Goal: Task Accomplishment & Management: Manage account settings

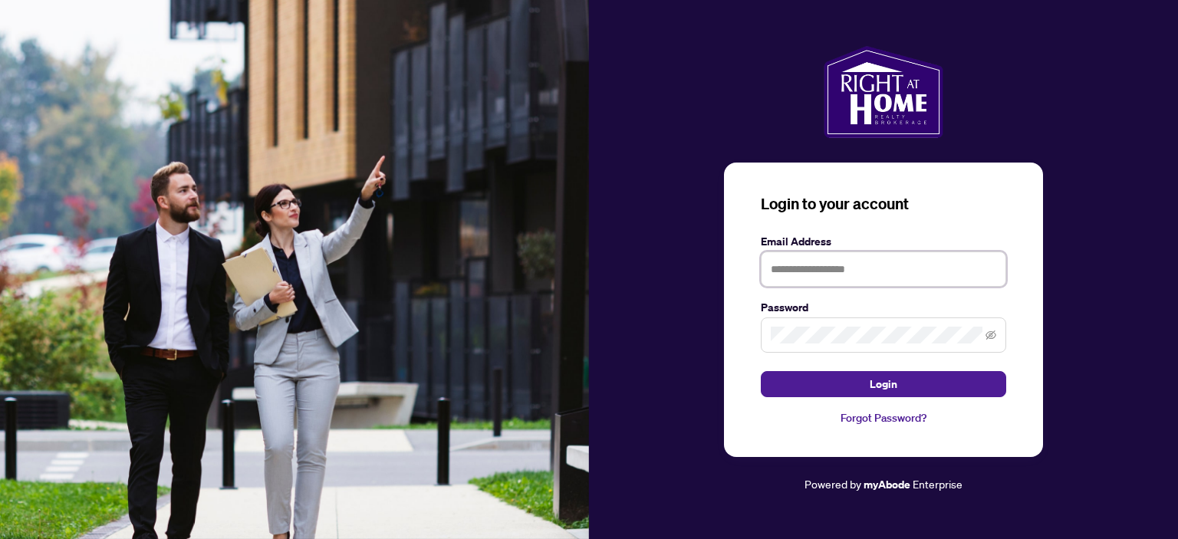
click at [852, 274] on input "text" at bounding box center [884, 269] width 246 height 35
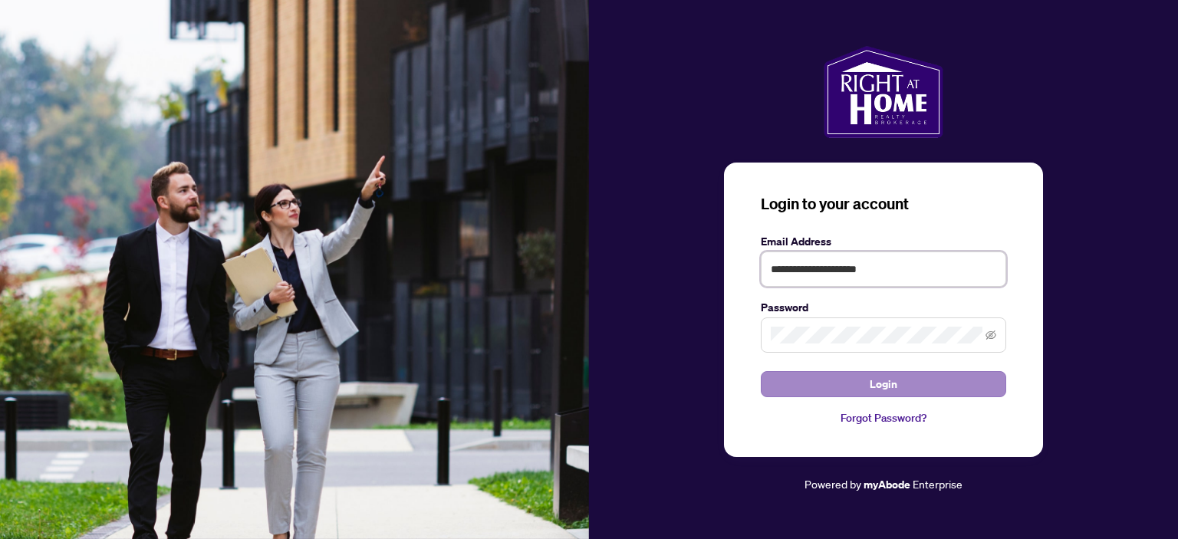
type input "**********"
click at [872, 384] on span "Login" at bounding box center [884, 384] width 28 height 25
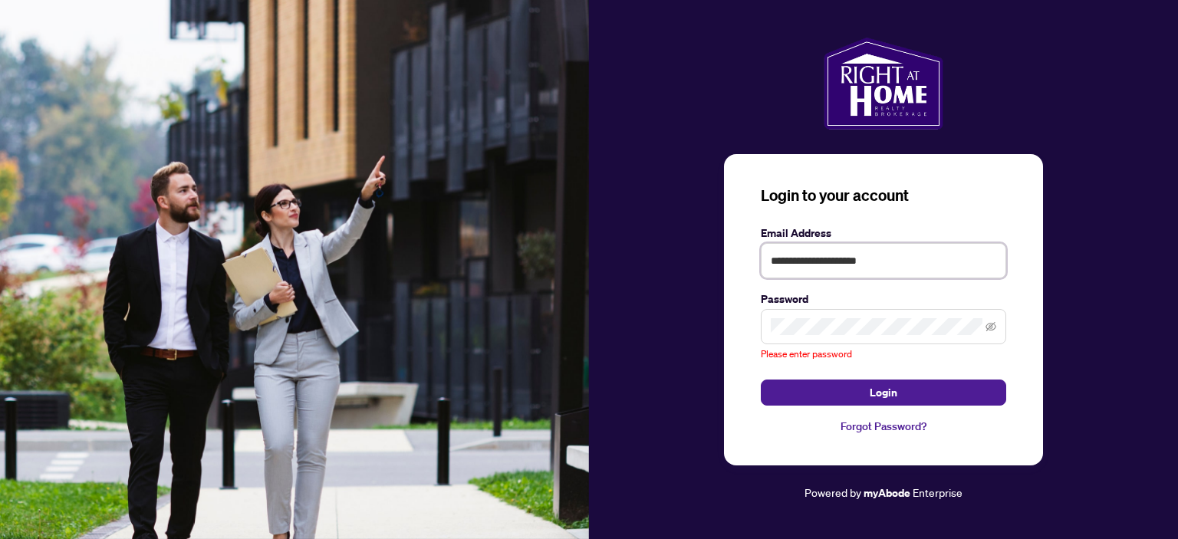
click at [903, 261] on input "**********" at bounding box center [884, 260] width 246 height 35
click at [993, 327] on icon "eye-invisible" at bounding box center [991, 326] width 11 height 11
click at [991, 328] on icon "eye" at bounding box center [991, 326] width 11 height 11
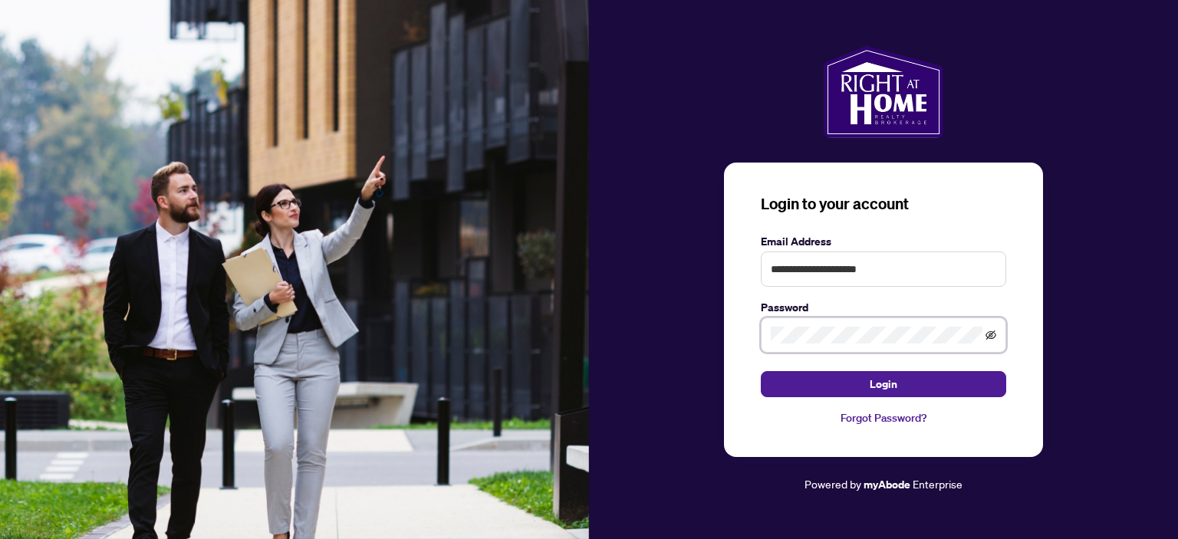
click at [987, 335] on icon "eye-invisible" at bounding box center [991, 335] width 11 height 9
click at [945, 389] on button "Login" at bounding box center [884, 384] width 246 height 26
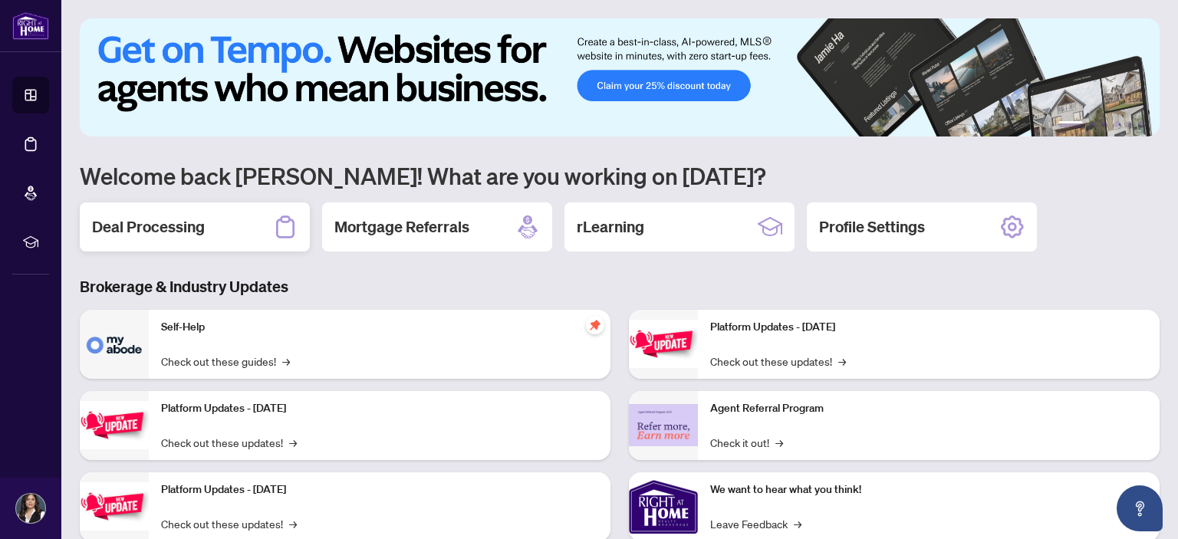
click at [167, 221] on h2 "Deal Processing" at bounding box center [148, 226] width 113 height 21
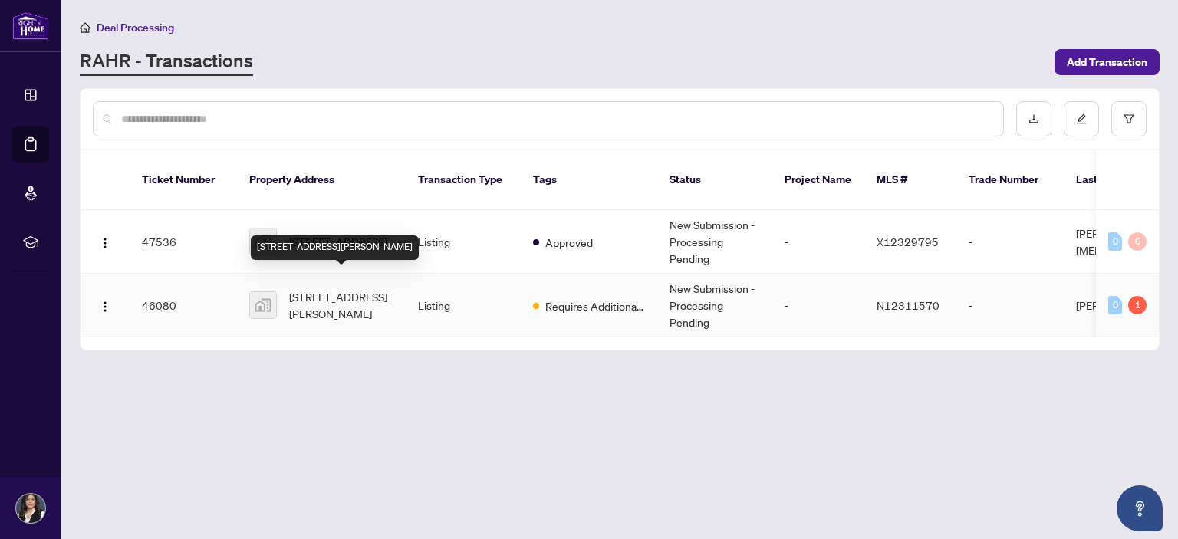
click at [318, 288] on span "[STREET_ADDRESS][PERSON_NAME]" at bounding box center [341, 305] width 104 height 34
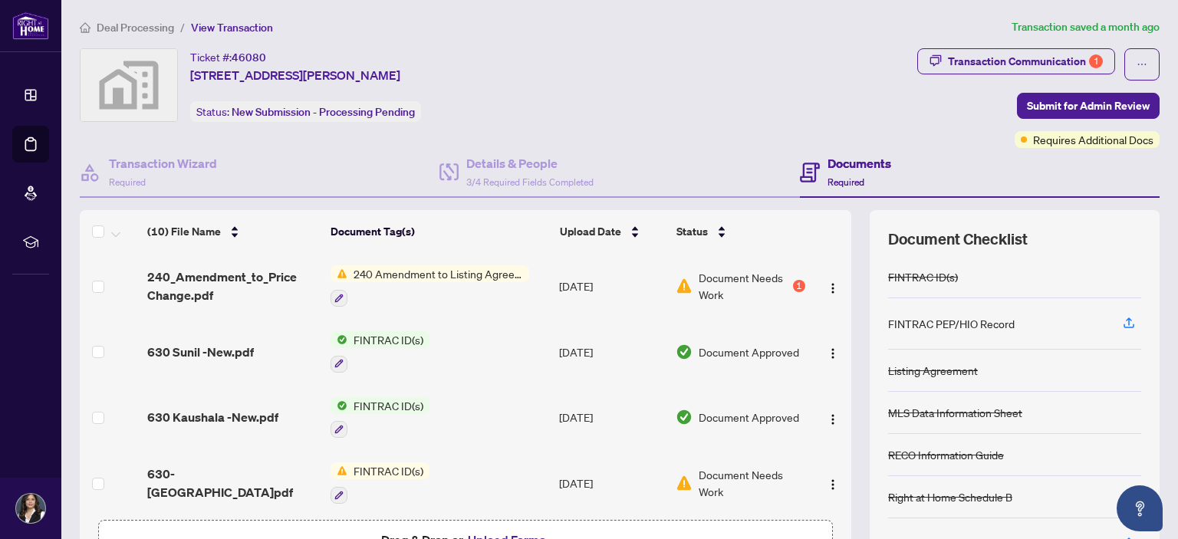
click at [750, 283] on span "Document Needs Work" at bounding box center [744, 286] width 91 height 34
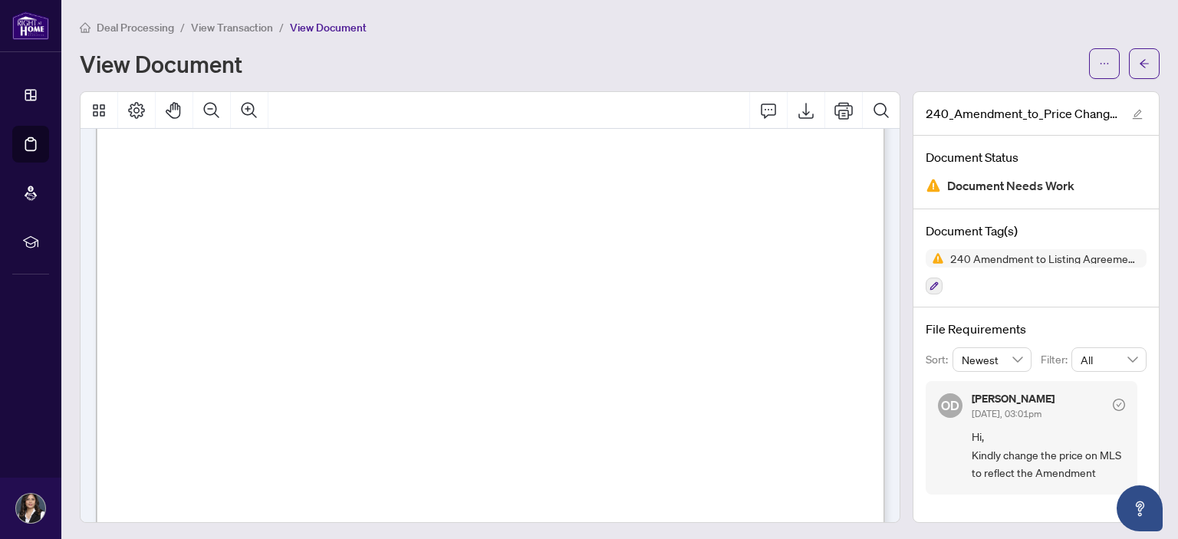
scroll to position [99, 0]
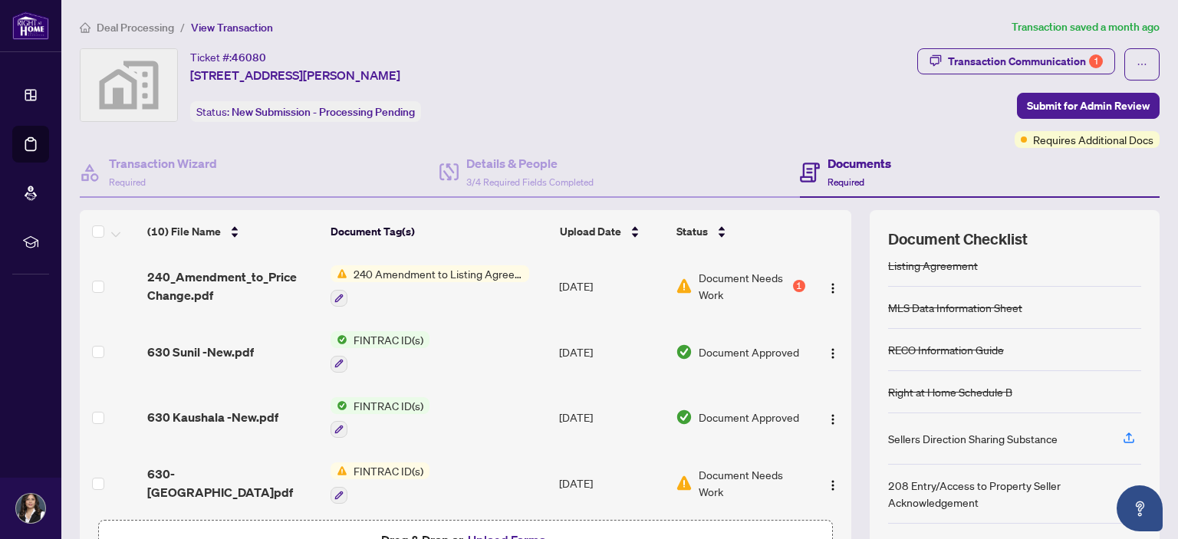
scroll to position [116, 0]
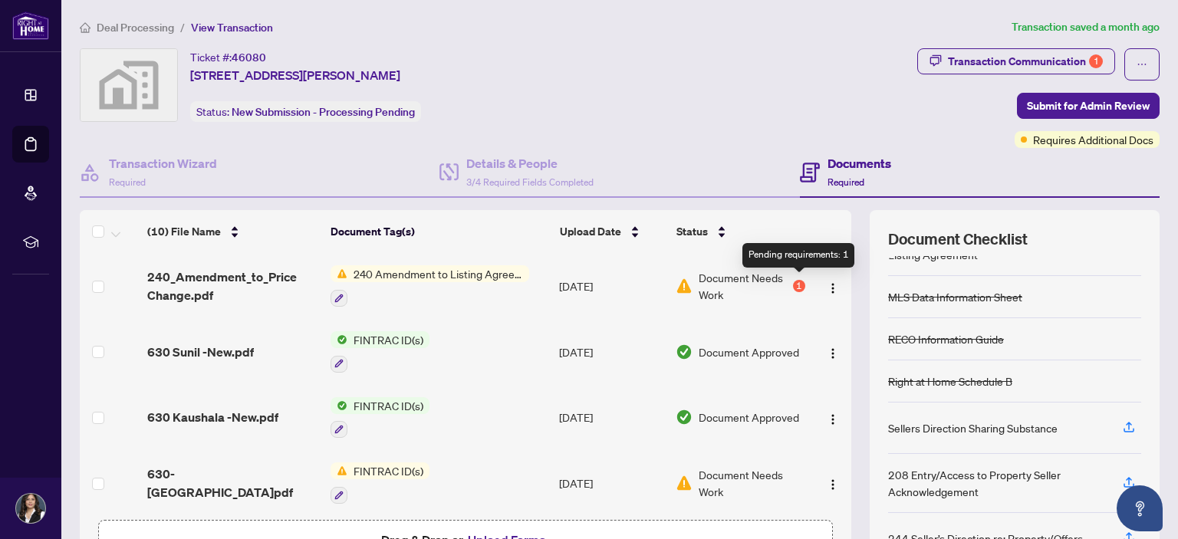
click at [796, 281] on div "1" at bounding box center [799, 286] width 12 height 12
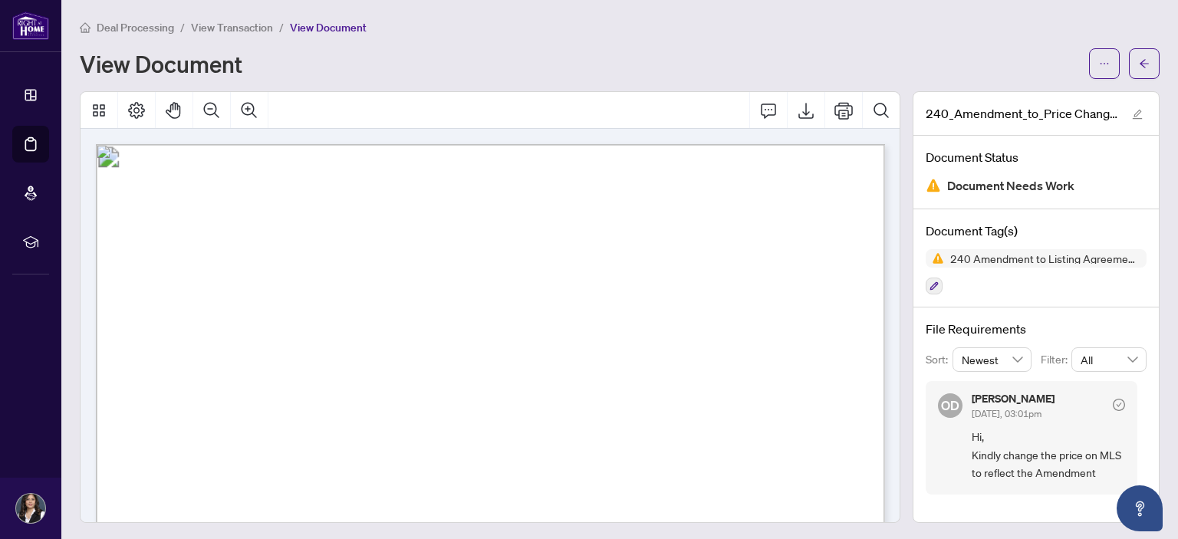
scroll to position [2, 0]
click at [1014, 181] on span "Document Needs Work" at bounding box center [1010, 184] width 127 height 21
click at [934, 286] on icon "button" at bounding box center [934, 284] width 9 height 9
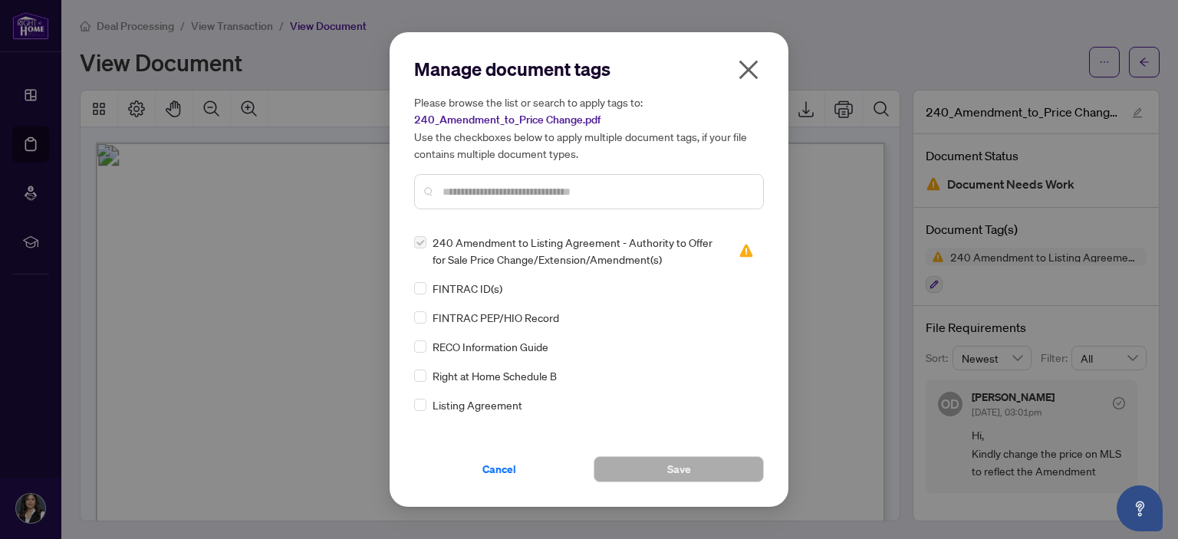
click at [739, 63] on icon "close" at bounding box center [749, 70] width 25 height 25
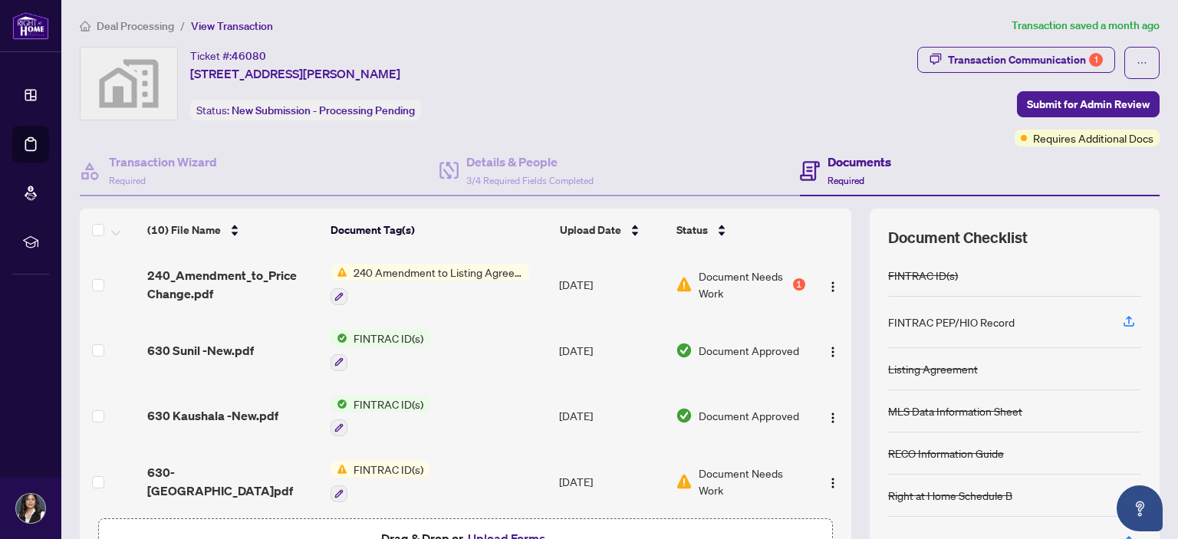
click at [852, 167] on h4 "Documents" at bounding box center [860, 162] width 64 height 18
click at [855, 163] on h4 "Documents" at bounding box center [860, 162] width 64 height 18
click at [817, 162] on icon at bounding box center [810, 171] width 20 height 20
click at [1093, 101] on span "Submit for Admin Review" at bounding box center [1088, 104] width 123 height 25
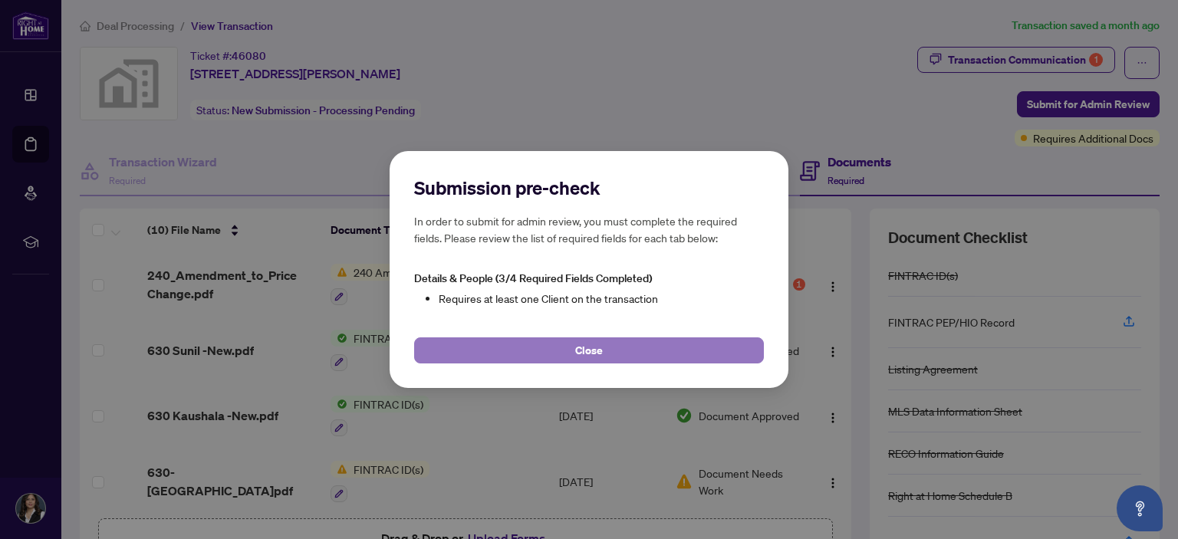
click at [618, 354] on button "Close" at bounding box center [589, 351] width 350 height 26
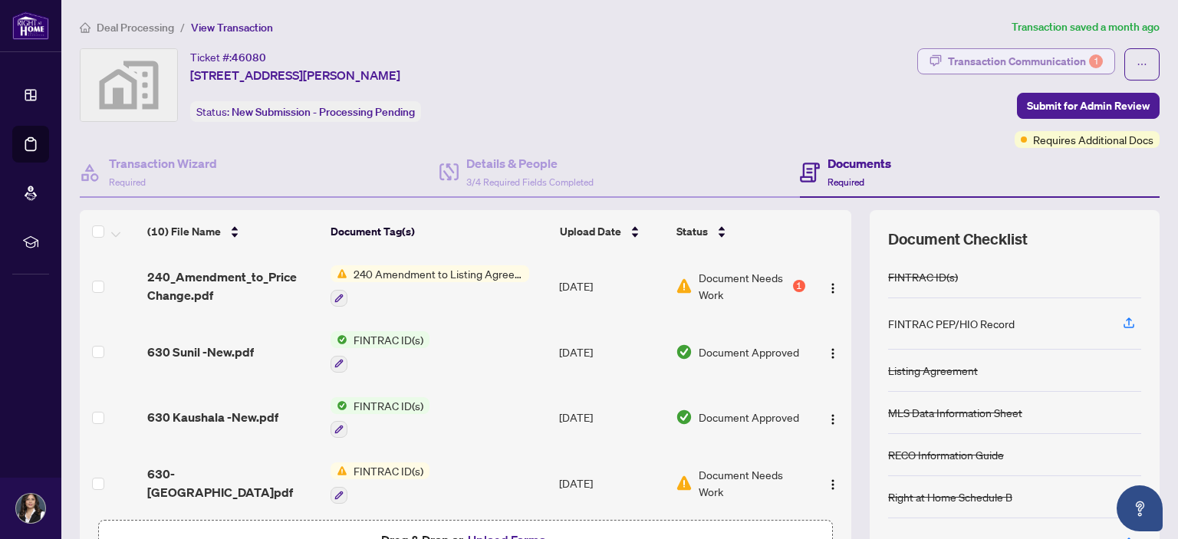
click at [980, 57] on div "Transaction Communication 1" at bounding box center [1025, 61] width 155 height 25
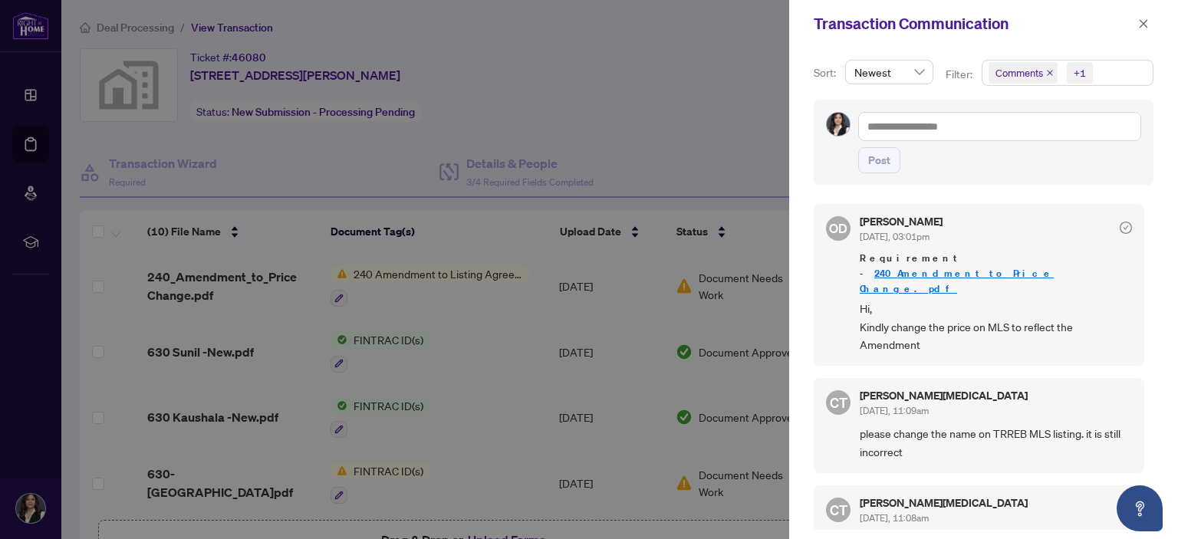
click at [631, 81] on div at bounding box center [589, 269] width 1178 height 539
click at [1145, 22] on icon "close" at bounding box center [1144, 23] width 8 height 8
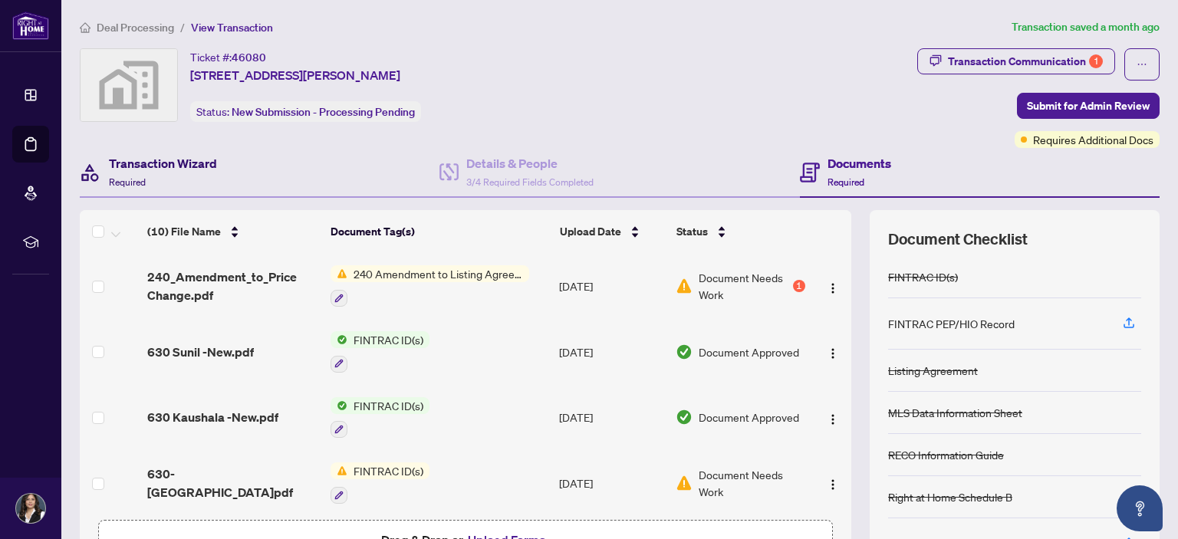
click at [136, 188] on div "Transaction Wizard Required" at bounding box center [163, 172] width 108 height 36
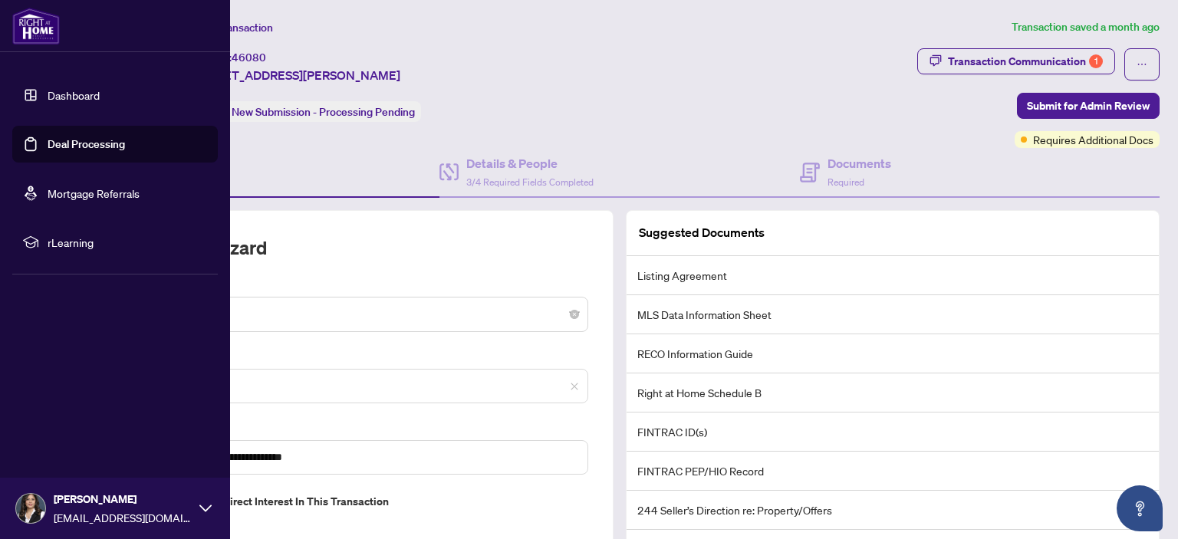
click at [77, 143] on link "Deal Processing" at bounding box center [86, 144] width 77 height 14
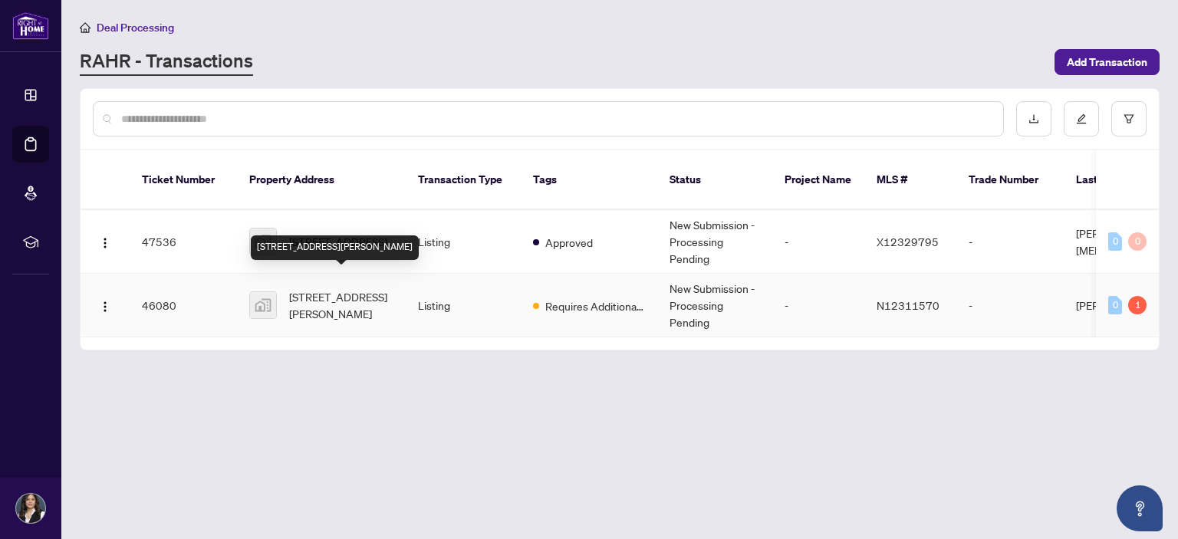
click at [333, 292] on span "[STREET_ADDRESS][PERSON_NAME]" at bounding box center [341, 305] width 104 height 34
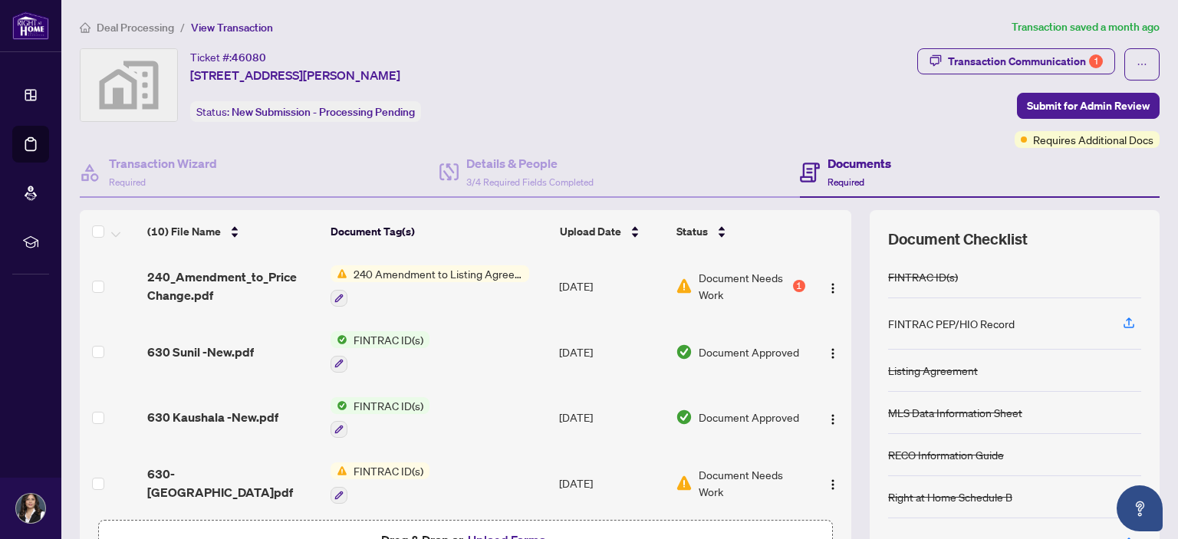
click at [859, 163] on h4 "Documents" at bounding box center [860, 163] width 64 height 18
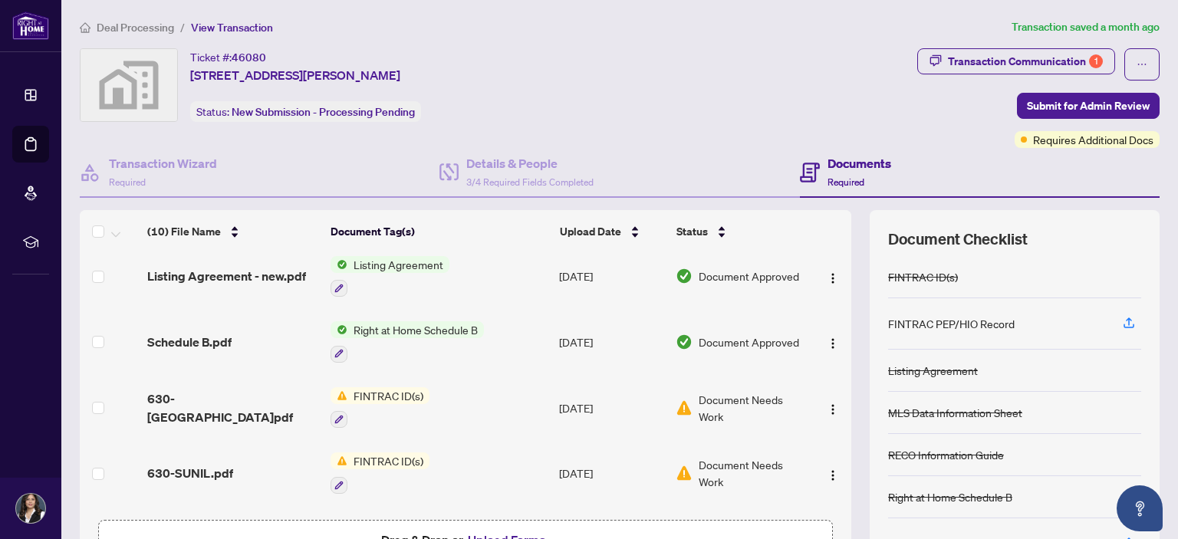
scroll to position [392, 0]
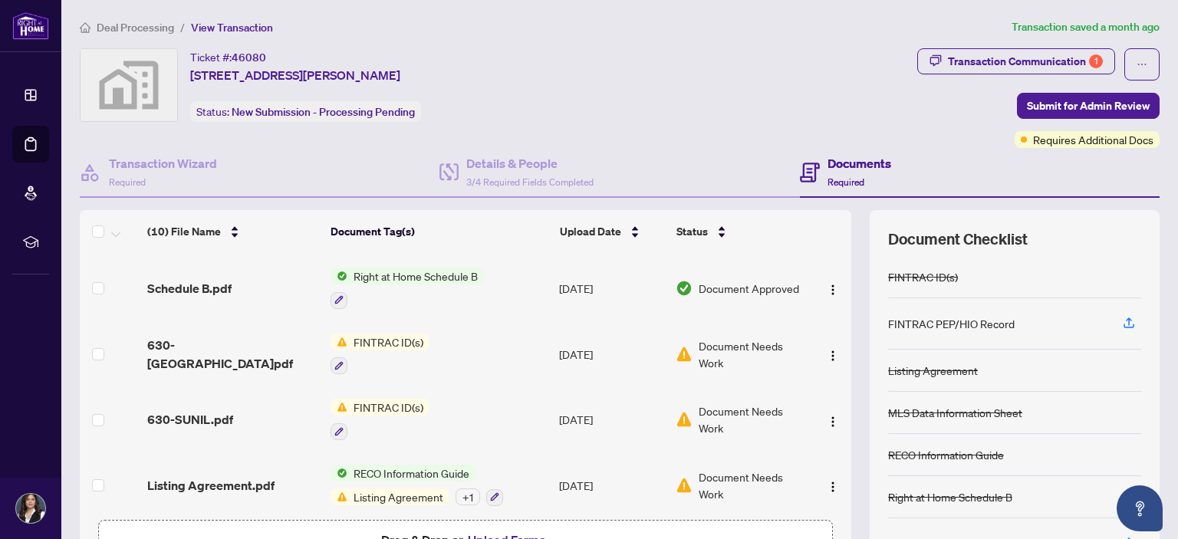
click at [447, 533] on span "Drag & Drop or Upload Forms" at bounding box center [465, 540] width 169 height 20
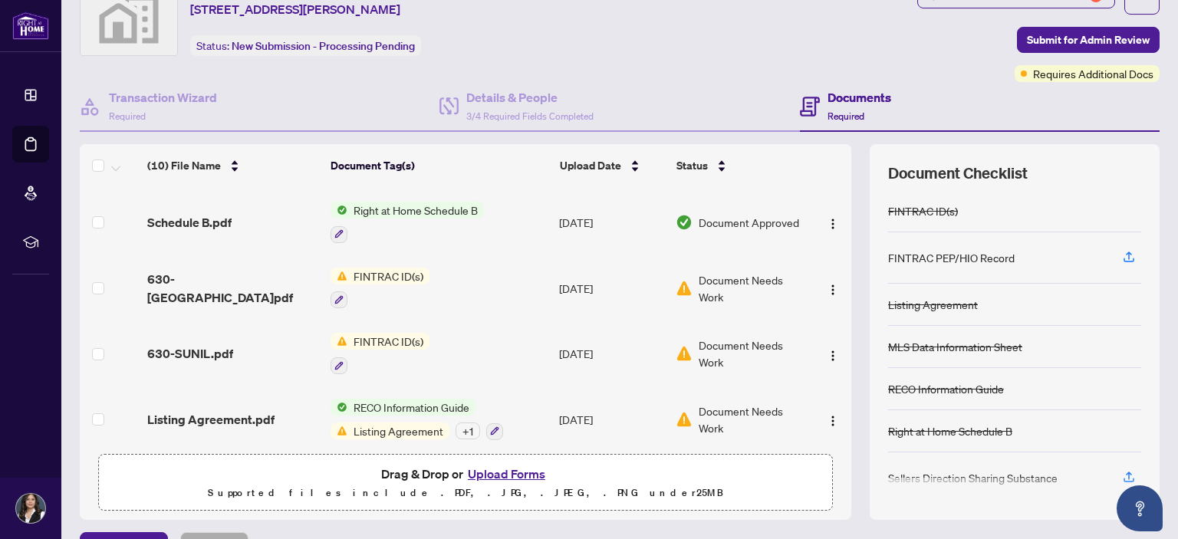
scroll to position [101, 0]
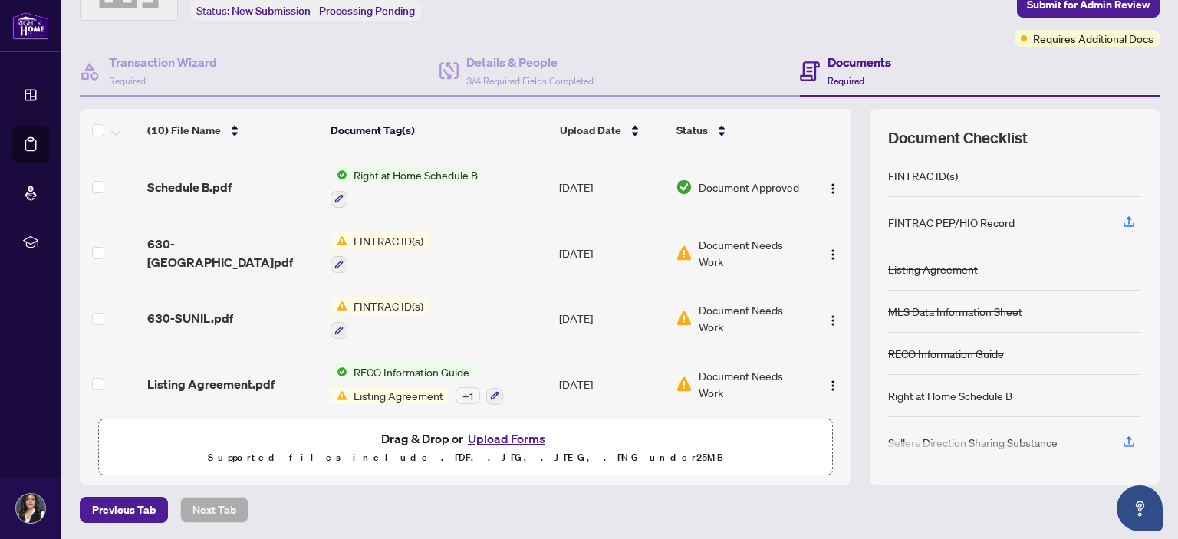
click at [518, 437] on button "Upload Forms" at bounding box center [506, 439] width 87 height 20
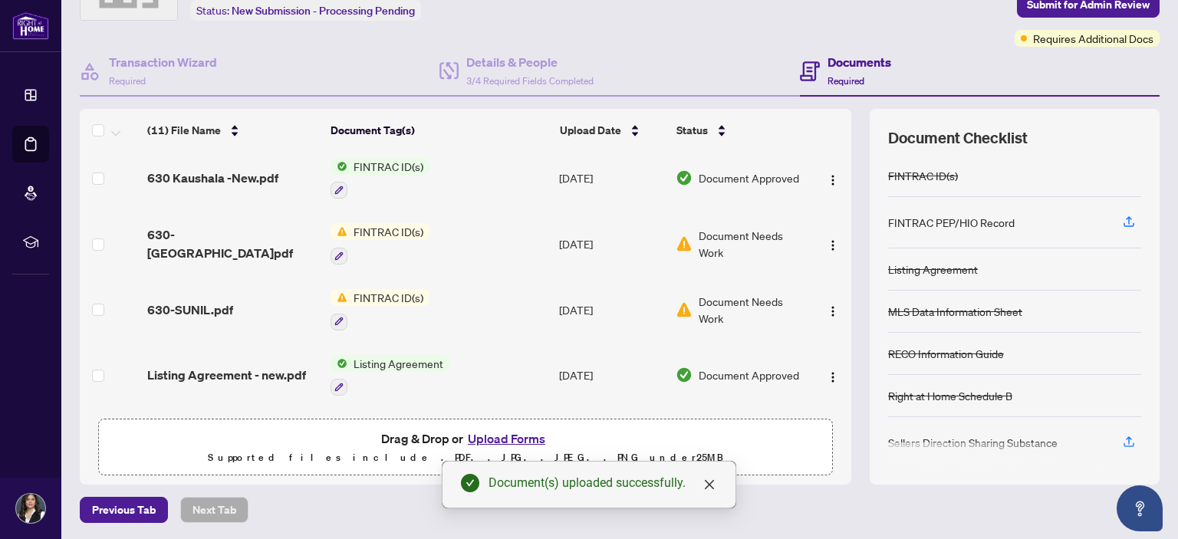
scroll to position [0, 0]
